Goal: Check status

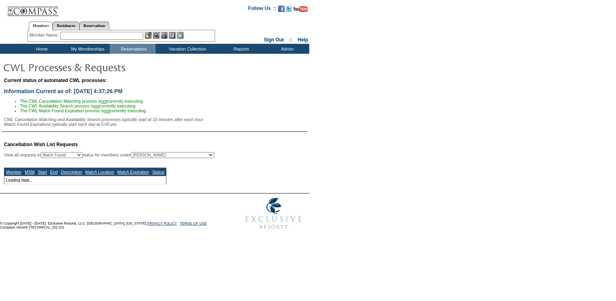
select select "50"
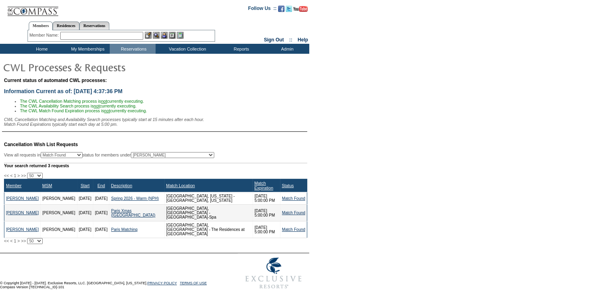
click at [121, 202] on td "Spring 2026 - Warm (NPH)" at bounding box center [136, 199] width 55 height 12
click at [118, 199] on link "Spring 2026 - Warm (NPH)" at bounding box center [135, 199] width 48 height 4
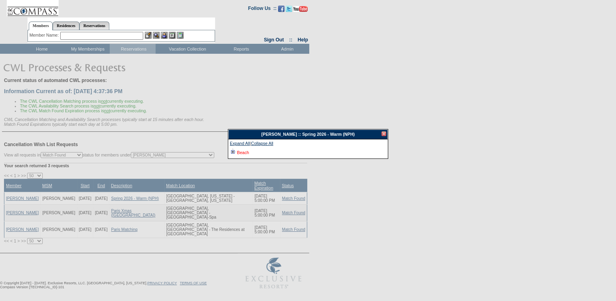
click at [245, 154] on link "Beach" at bounding box center [243, 152] width 12 height 5
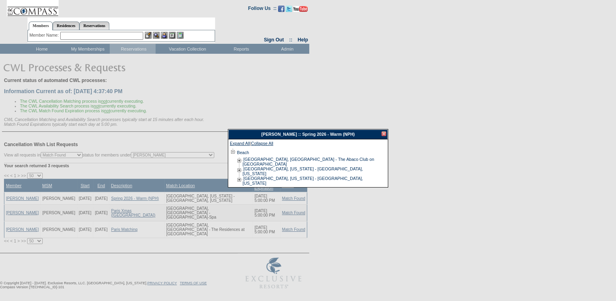
click at [388, 131] on div at bounding box center [308, 150] width 616 height 301
click at [386, 132] on div "[PERSON_NAME] :: Spring 2026 - Warm (NPH)" at bounding box center [307, 135] width 159 height 10
click at [383, 134] on div at bounding box center [383, 134] width 5 height 5
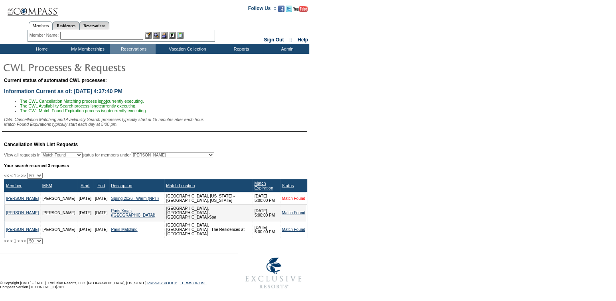
click at [295, 201] on link "Match Found" at bounding box center [293, 199] width 23 height 4
